Goal: Information Seeking & Learning: Learn about a topic

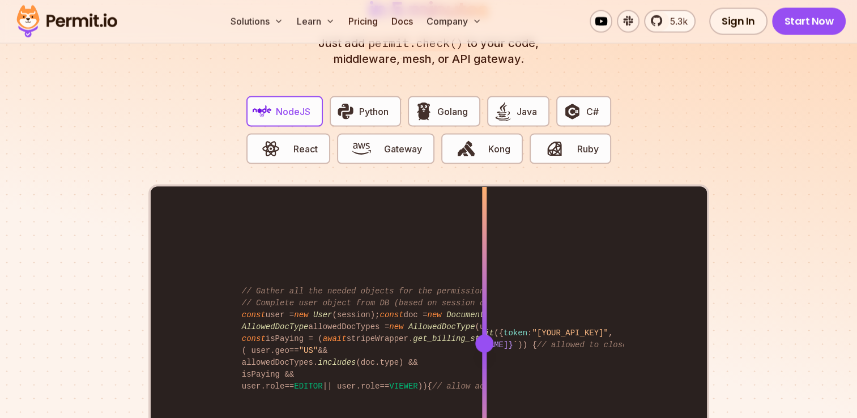
scroll to position [2154, 0]
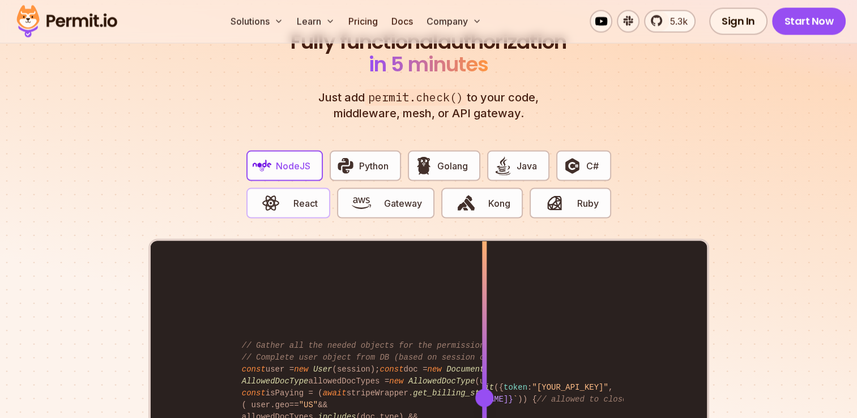
click at [302, 197] on span "React" at bounding box center [306, 204] width 24 height 14
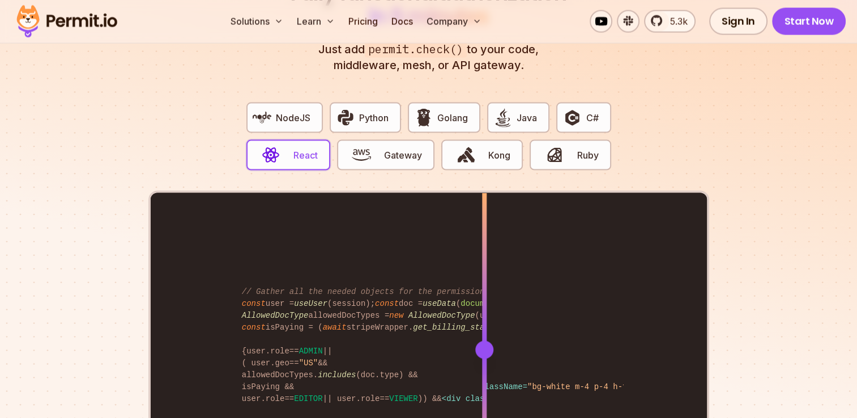
scroll to position [2267, 0]
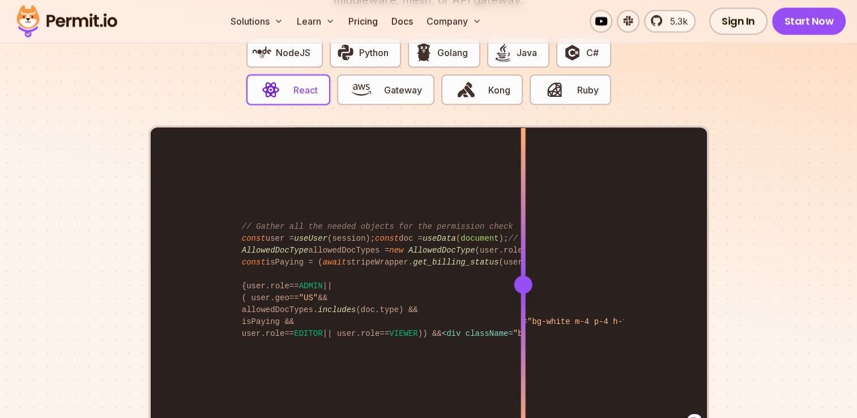
drag, startPoint x: 484, startPoint y: 271, endPoint x: 523, endPoint y: 257, distance: 41.4
click at [523, 257] on div at bounding box center [523, 284] width 5 height 313
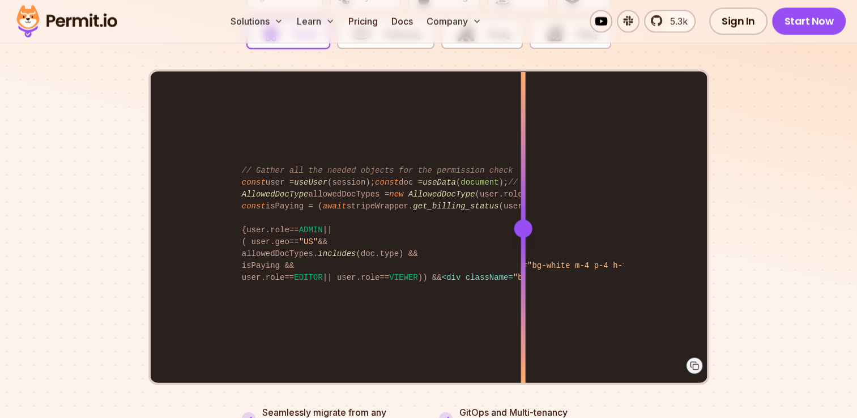
scroll to position [2324, 0]
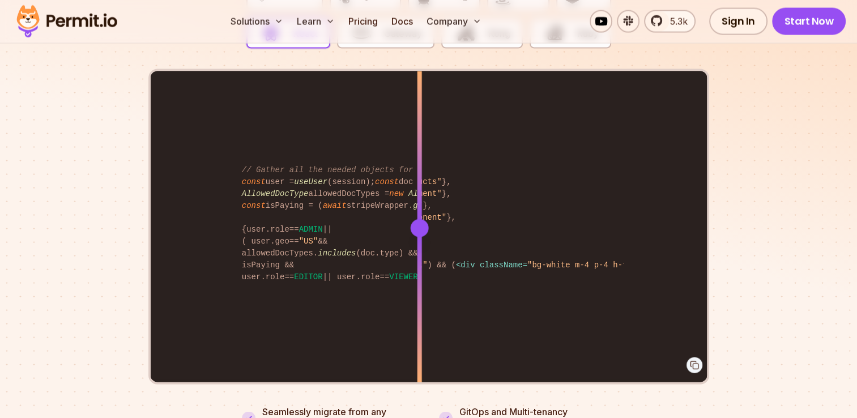
drag, startPoint x: 413, startPoint y: 214, endPoint x: 428, endPoint y: 188, distance: 29.9
click at [422, 188] on div at bounding box center [419, 227] width 5 height 313
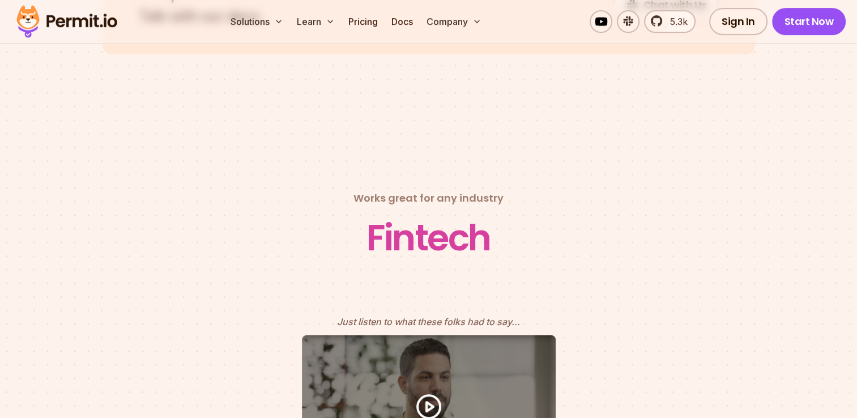
scroll to position [4817, 0]
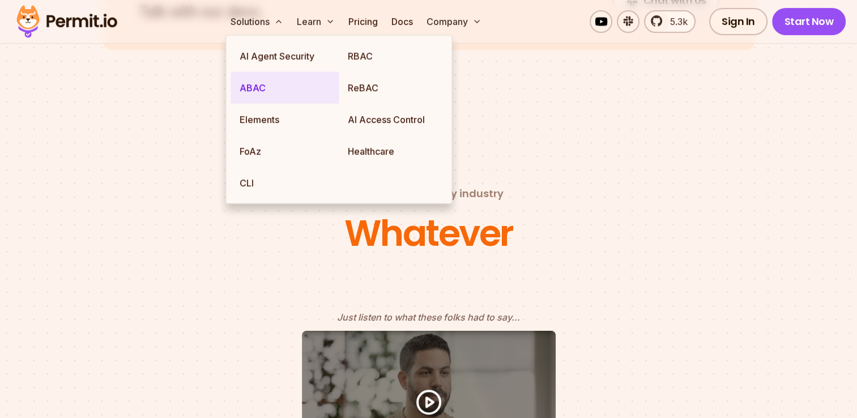
click at [252, 90] on link "ABAC" at bounding box center [285, 88] width 108 height 32
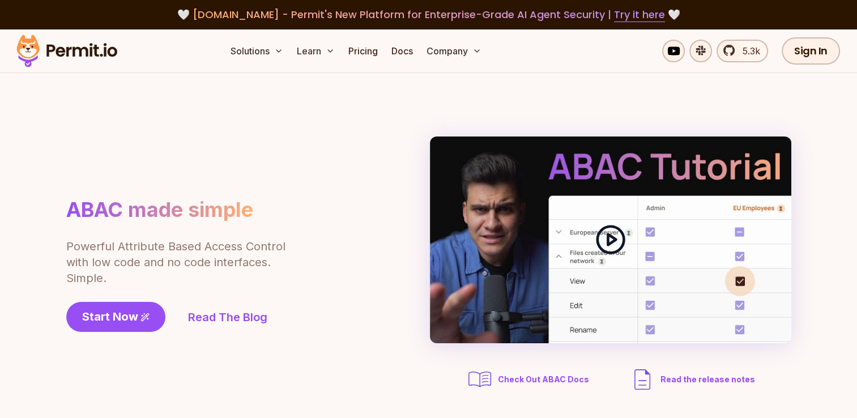
click at [610, 237] on polygon at bounding box center [612, 240] width 8 height 11
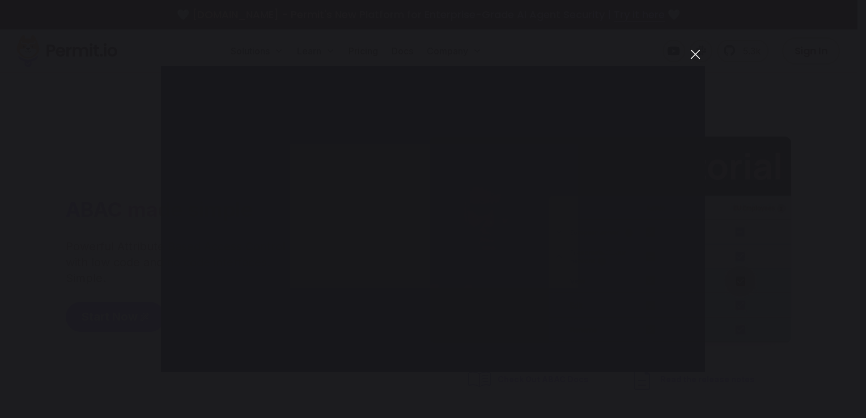
click at [693, 57] on button "You can close this modal content with the ESC key" at bounding box center [695, 54] width 19 height 19
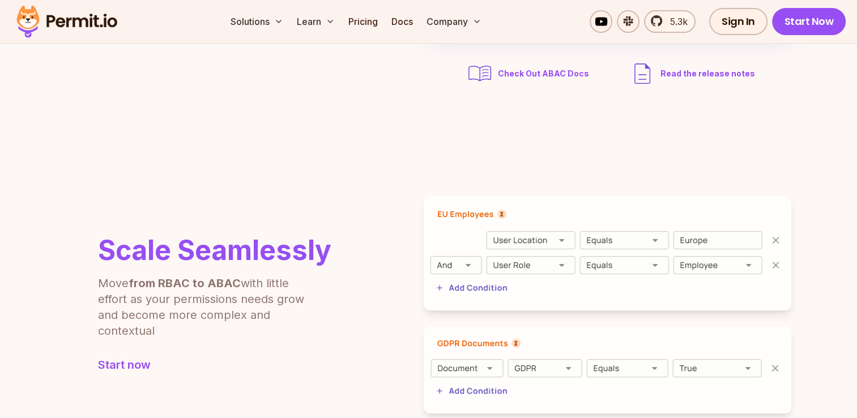
scroll to position [397, 0]
